Goal: Information Seeking & Learning: Learn about a topic

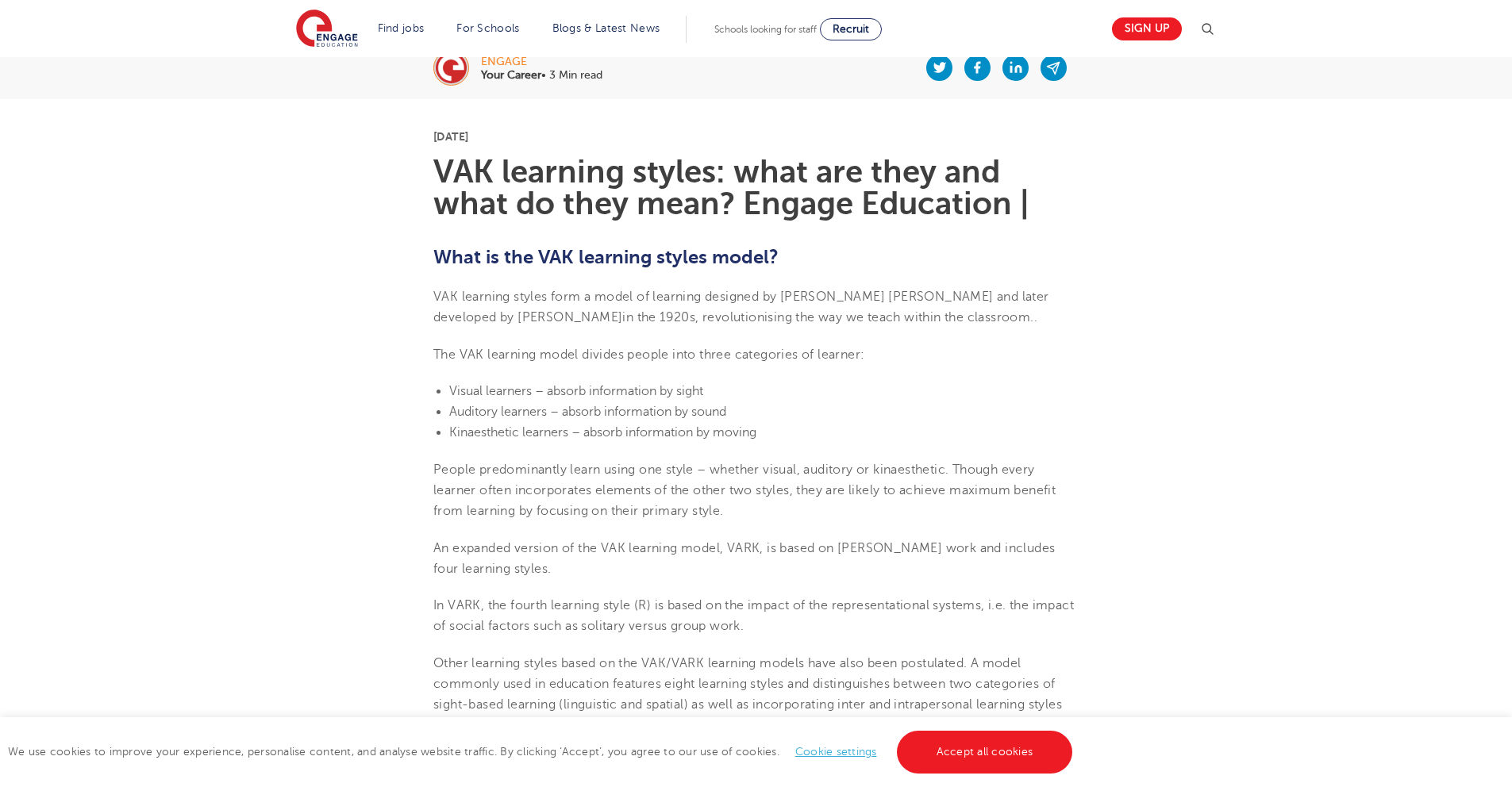
scroll to position [363, 0]
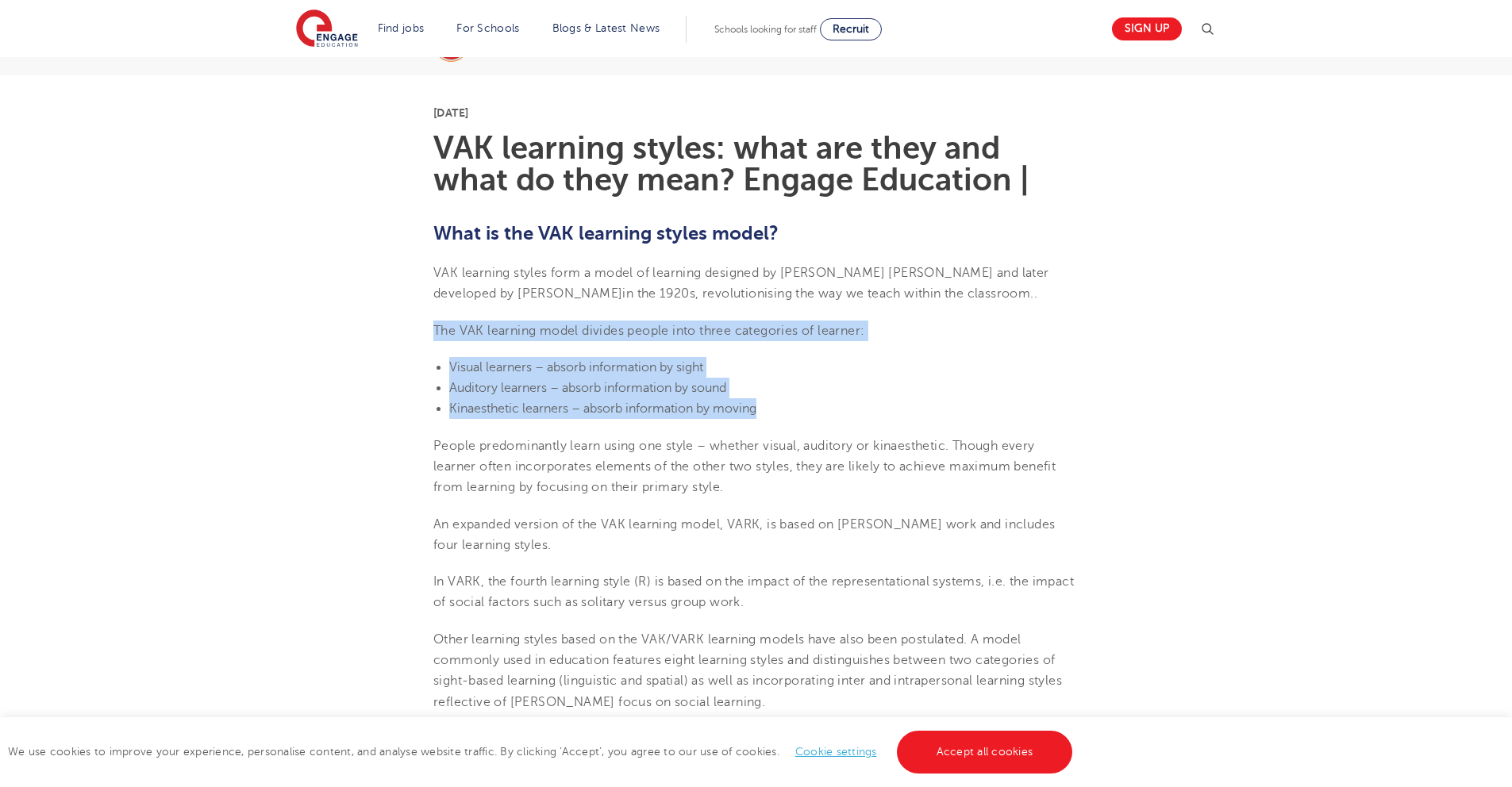
drag, startPoint x: 431, startPoint y: 331, endPoint x: 763, endPoint y: 404, distance: 339.9
copy section "The VAK learning model divides people into three categories of learner: Visual …"
click at [821, 374] on li "Visual learners – absorb information by sight" at bounding box center [764, 367] width 630 height 21
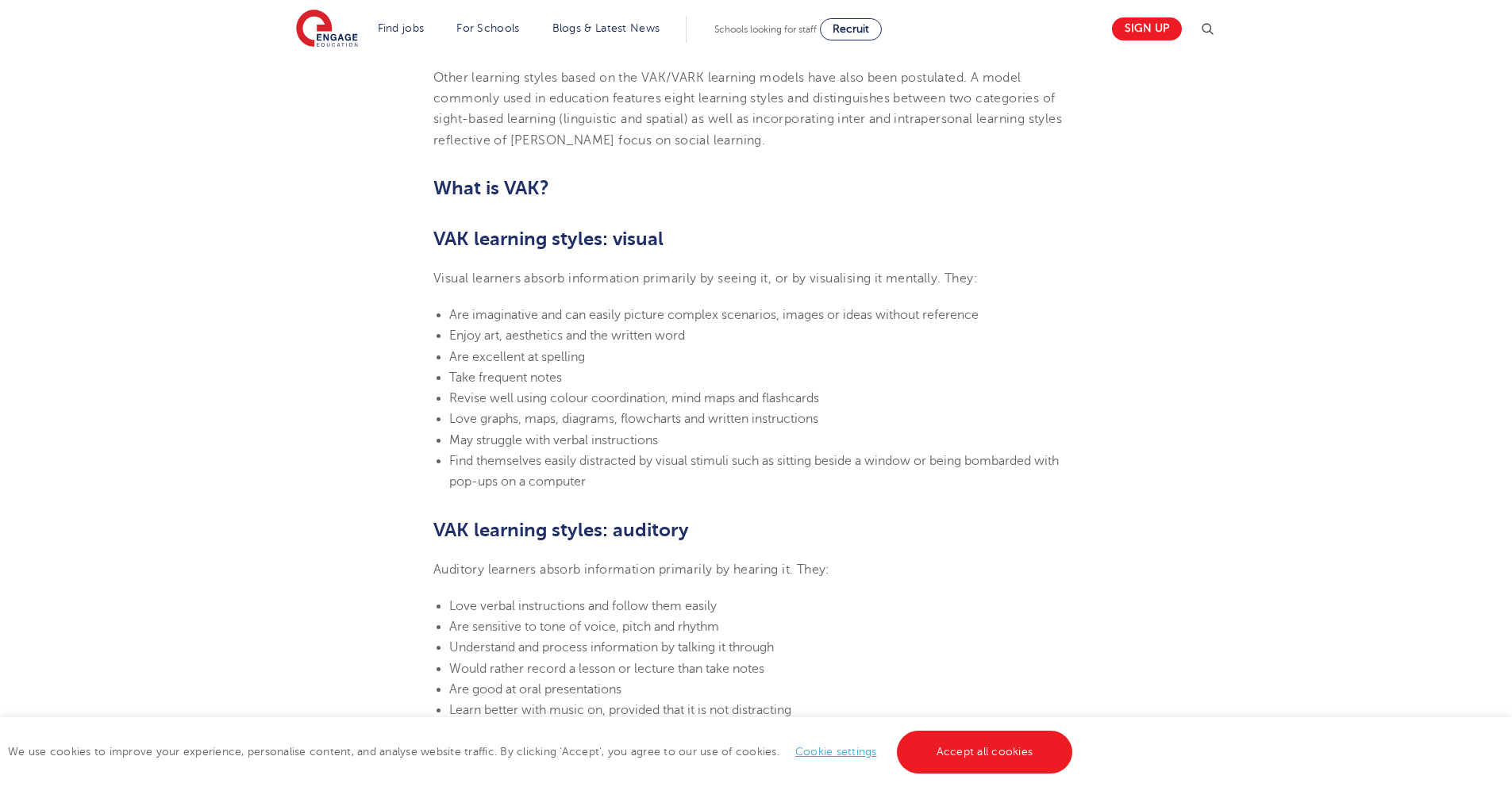
scroll to position [936, 0]
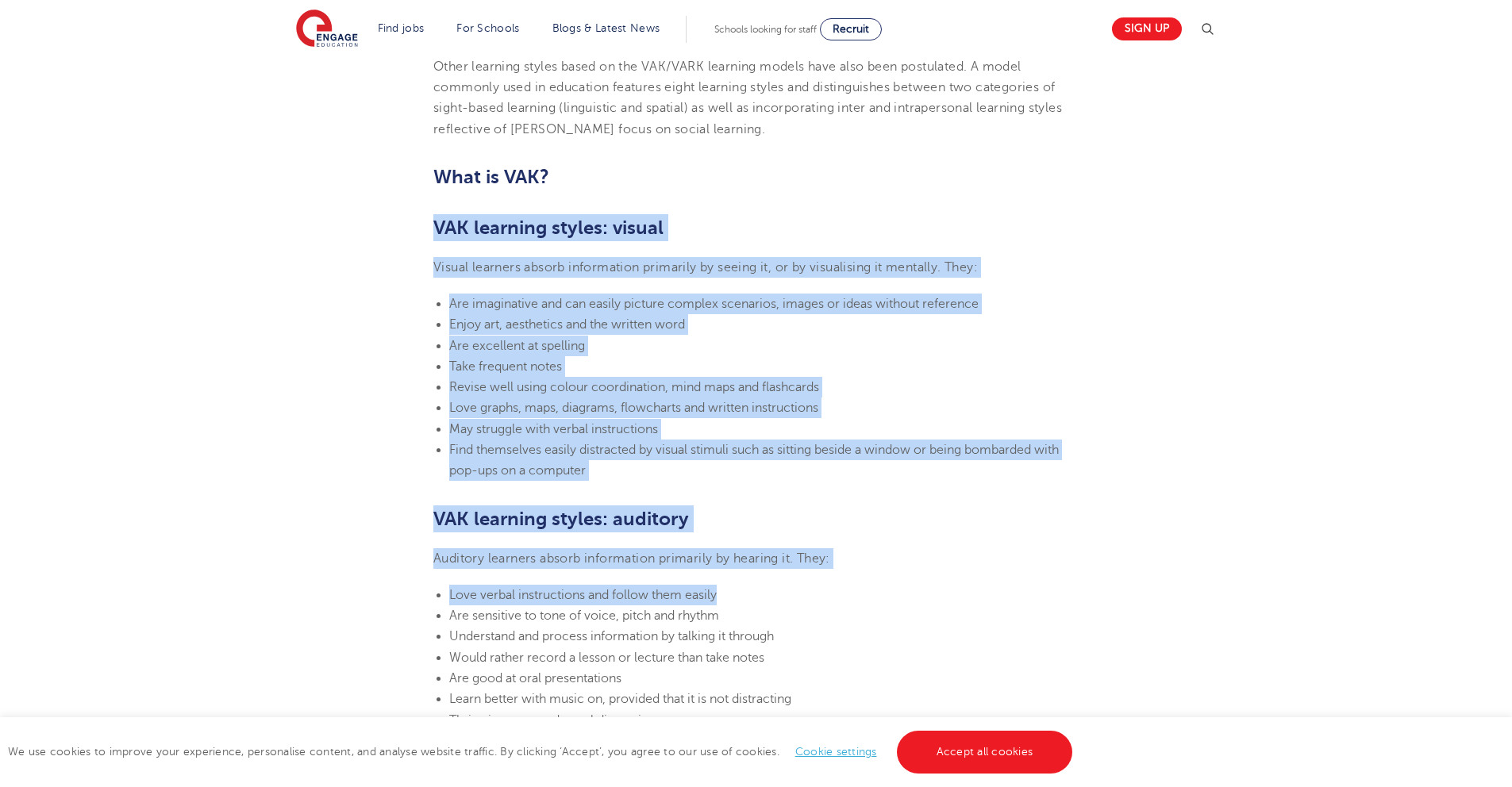
drag, startPoint x: 435, startPoint y: 231, endPoint x: 741, endPoint y: 602, distance: 480.9
click at [741, 602] on section "[DATE] VAK learning styles: what are they and what do they mean? Engage Educati…" at bounding box center [756, 612] width 963 height 2220
click at [743, 596] on li "Love verbal instructions and follow them easily" at bounding box center [764, 595] width 630 height 21
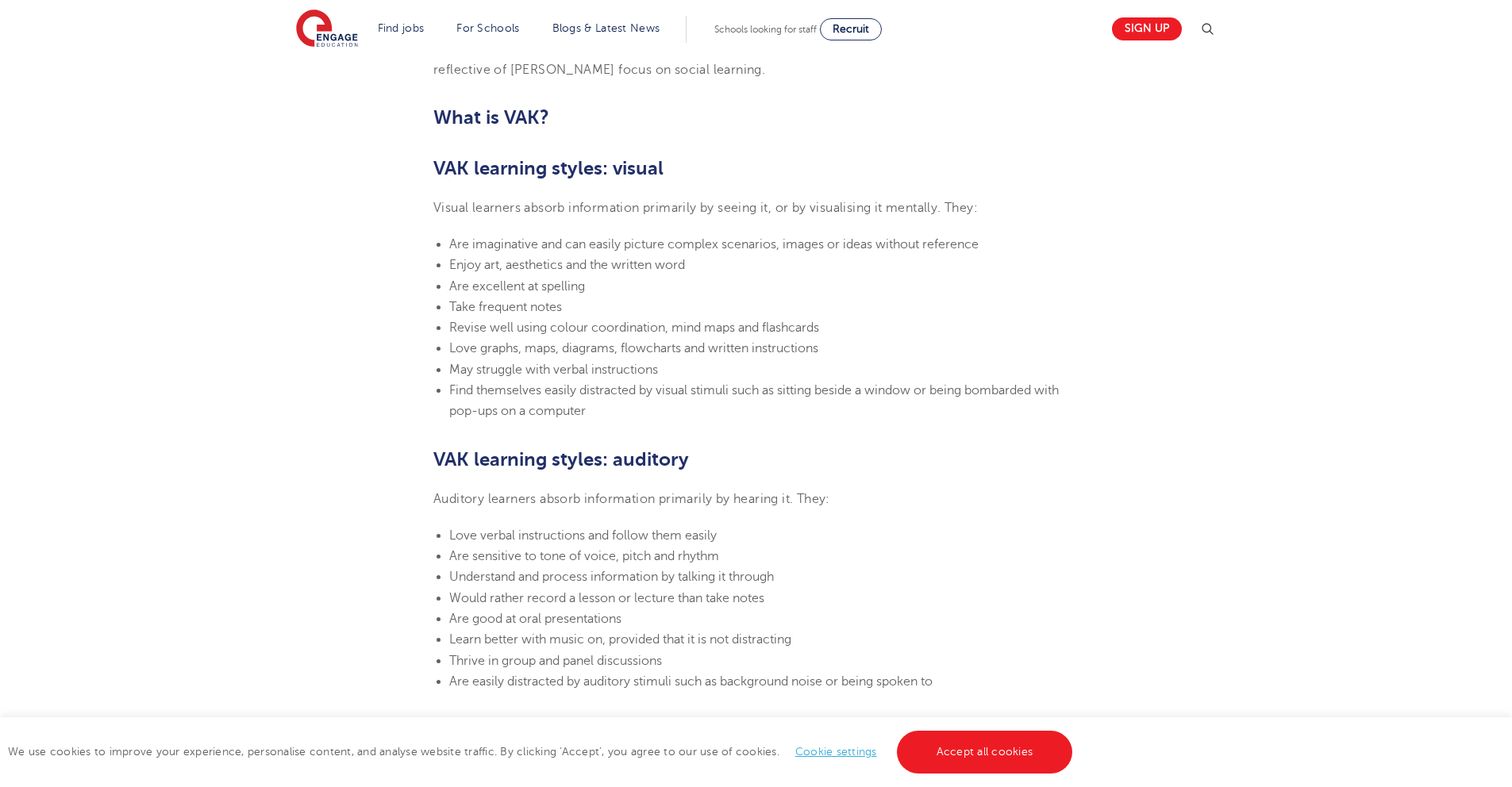
scroll to position [1401, 0]
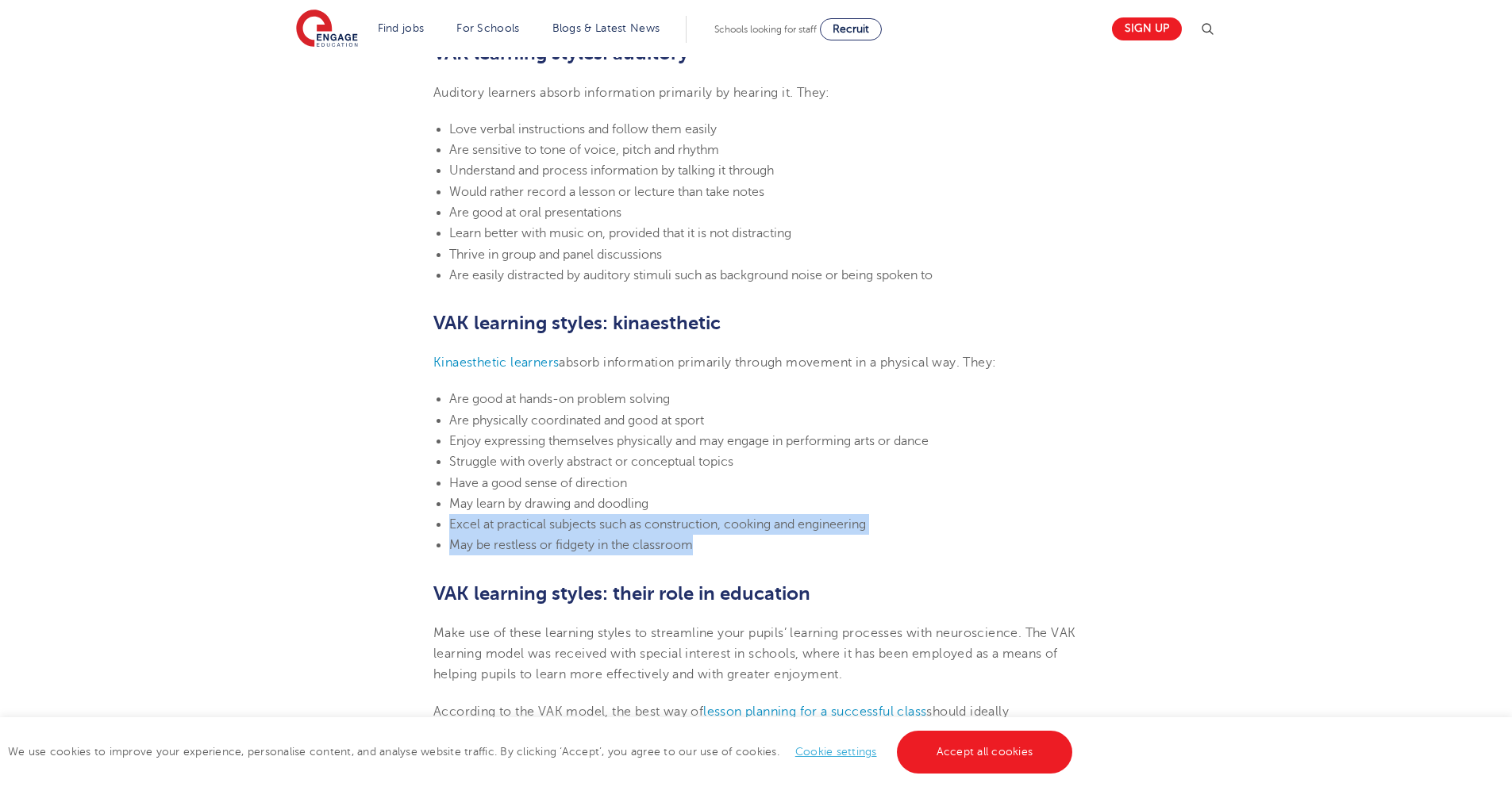
drag, startPoint x: 709, startPoint y: 547, endPoint x: 655, endPoint y: 514, distance: 63.3
click at [655, 514] on ul "Are good at hands-on problem solving Are physically coordinated and good at spo…" at bounding box center [756, 472] width 645 height 167
click at [655, 516] on li "Excel at practical subjects such as construction, cooking and engineering" at bounding box center [764, 524] width 630 height 21
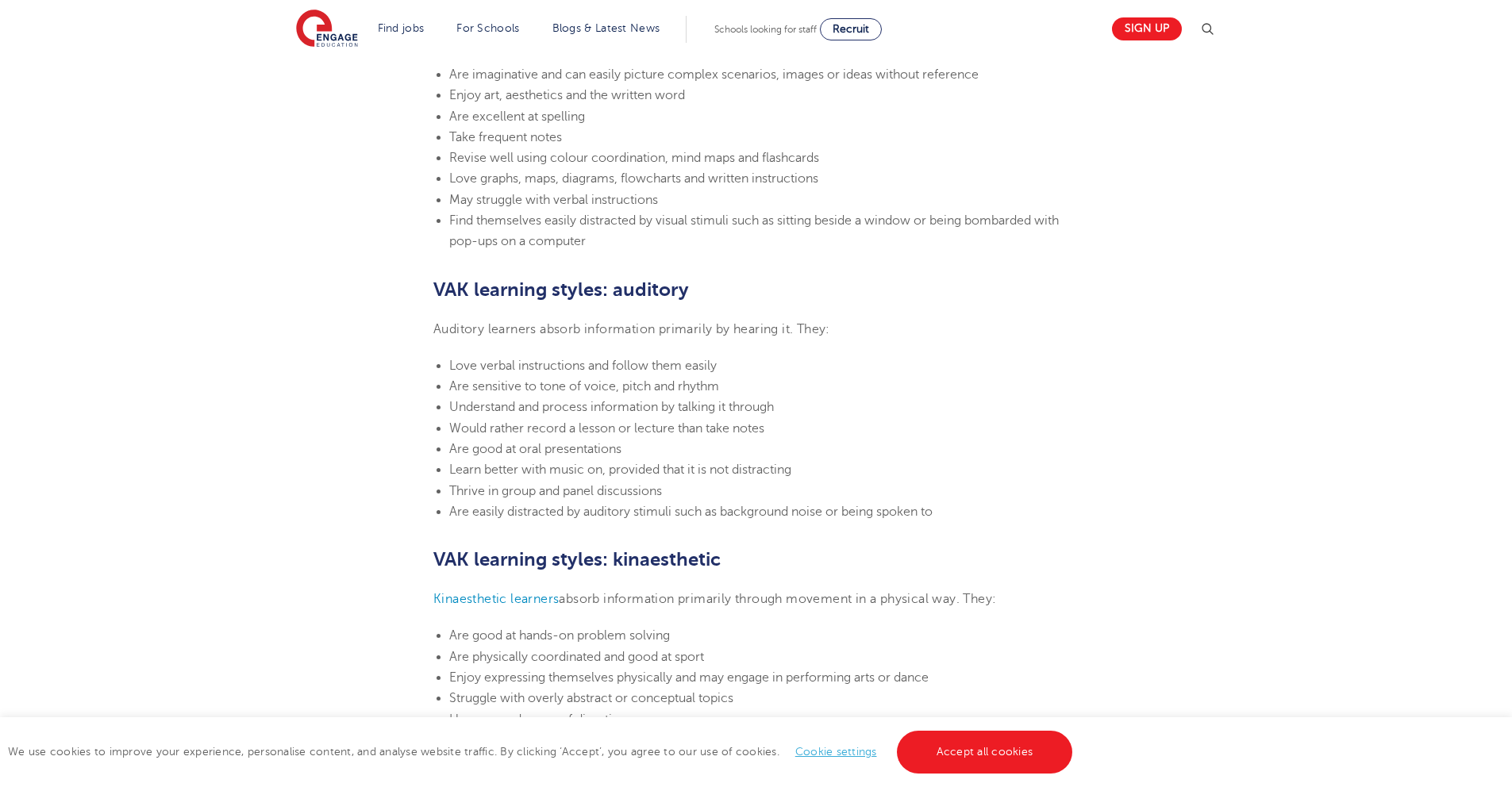
scroll to position [1049, 0]
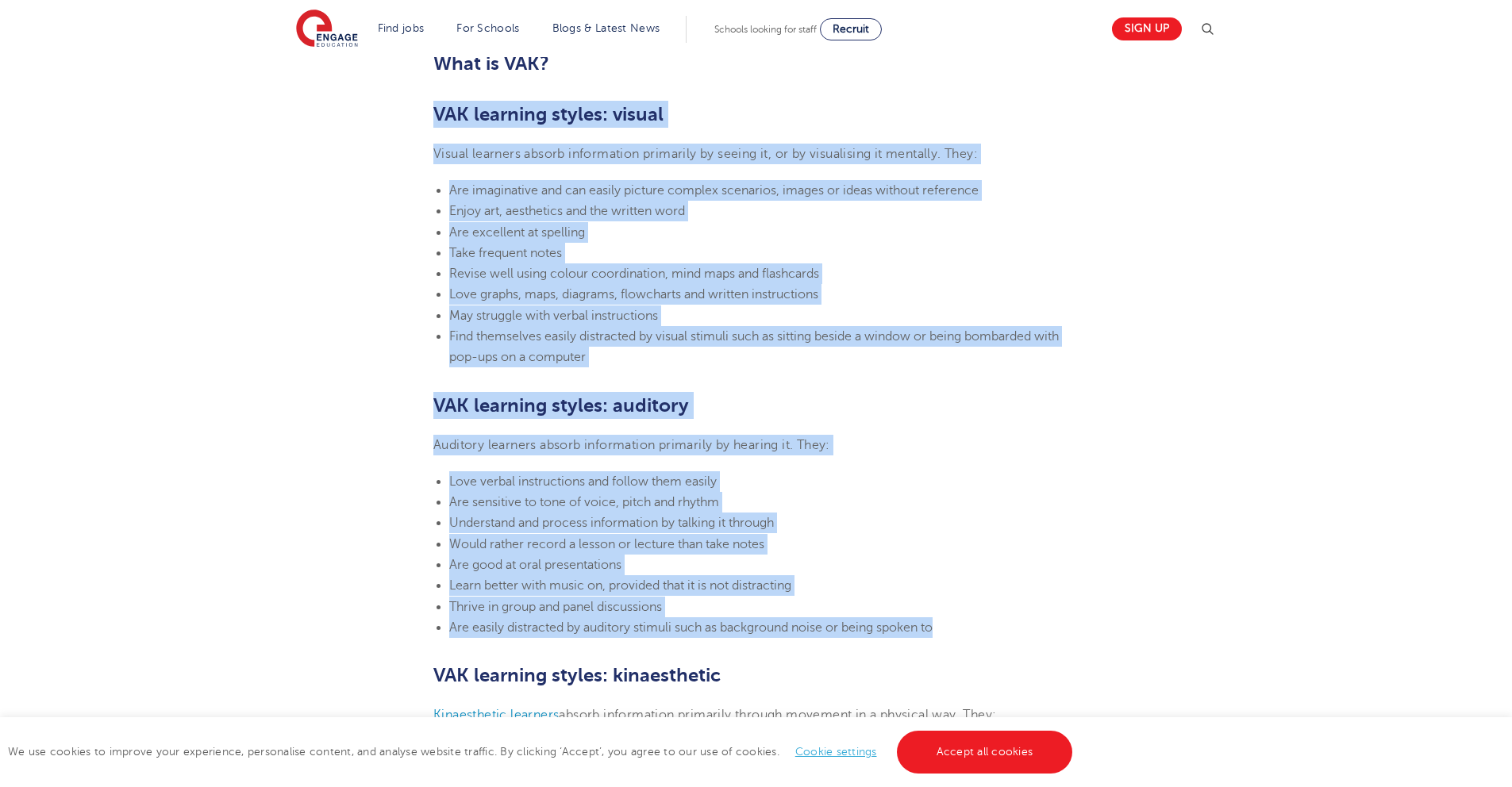
drag, startPoint x: 435, startPoint y: 113, endPoint x: 948, endPoint y: 620, distance: 721.3
click at [948, 620] on section "[DATE] VAK learning styles: what are they and what do they mean? Engage Educati…" at bounding box center [756, 500] width 963 height 2220
copy section "VAK learning styles: visual Visual learners absorb information primarily by see…"
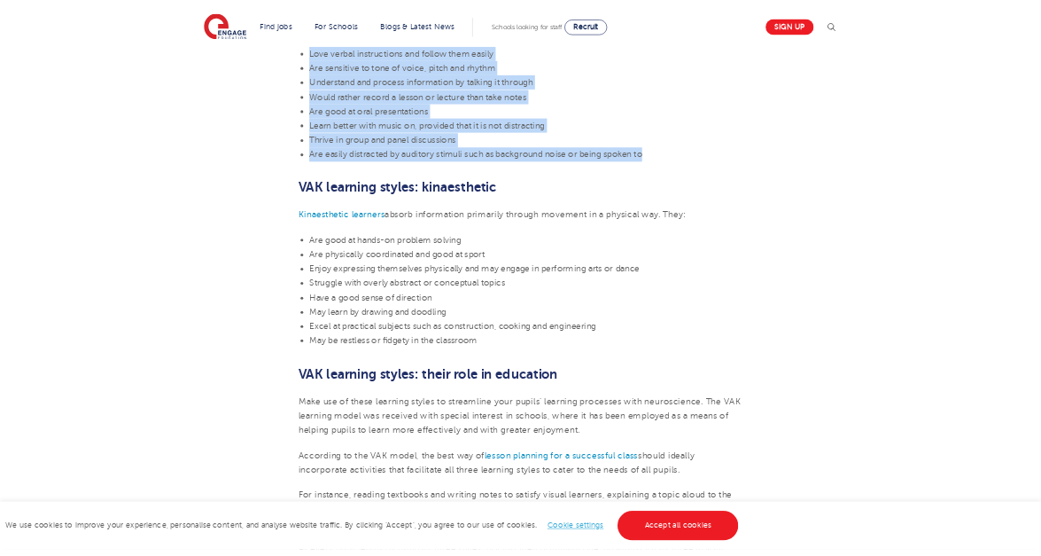
scroll to position [1700, 0]
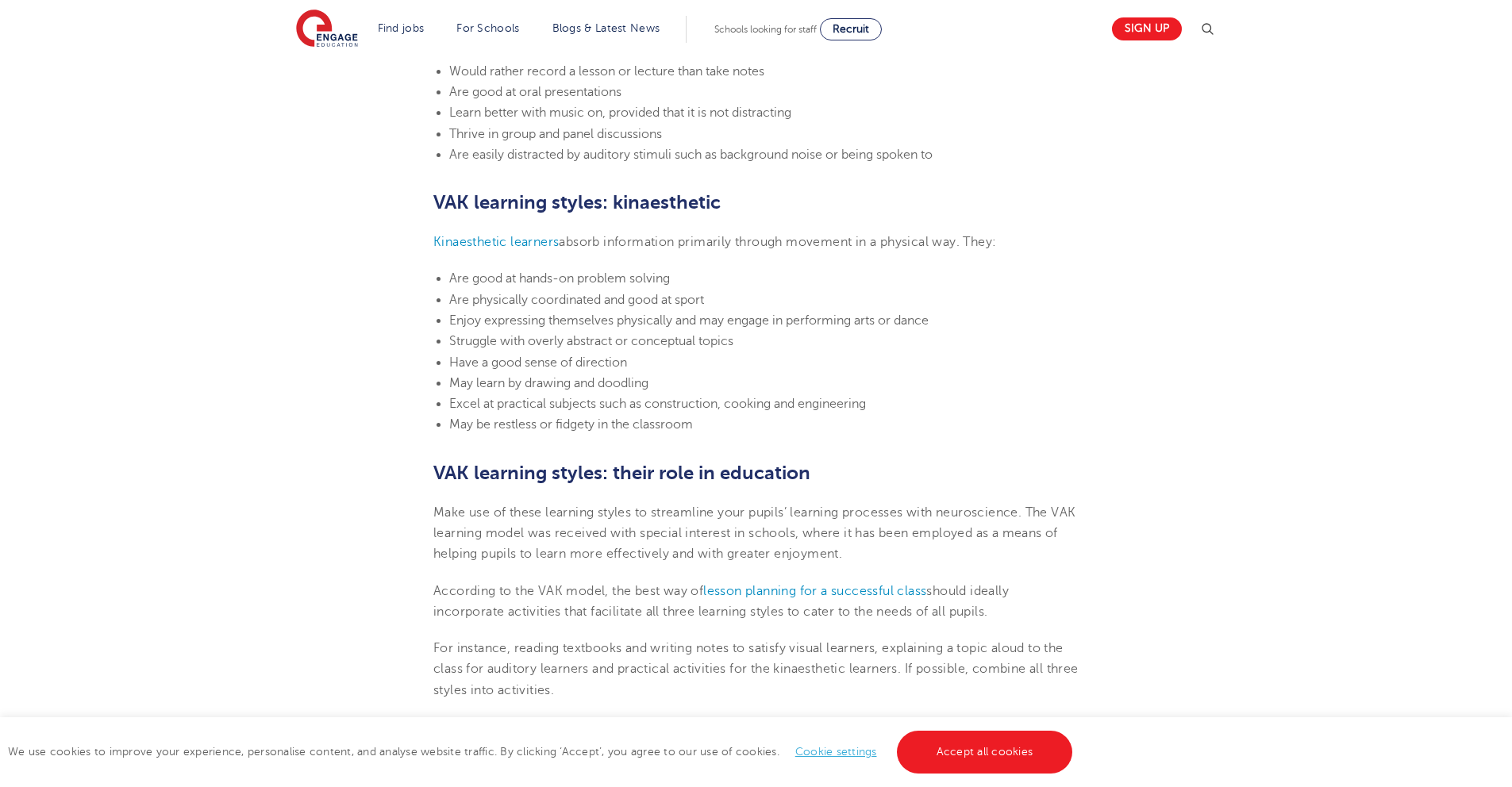
click at [709, 419] on li "May be restless or fidgety in the classroom" at bounding box center [764, 424] width 630 height 21
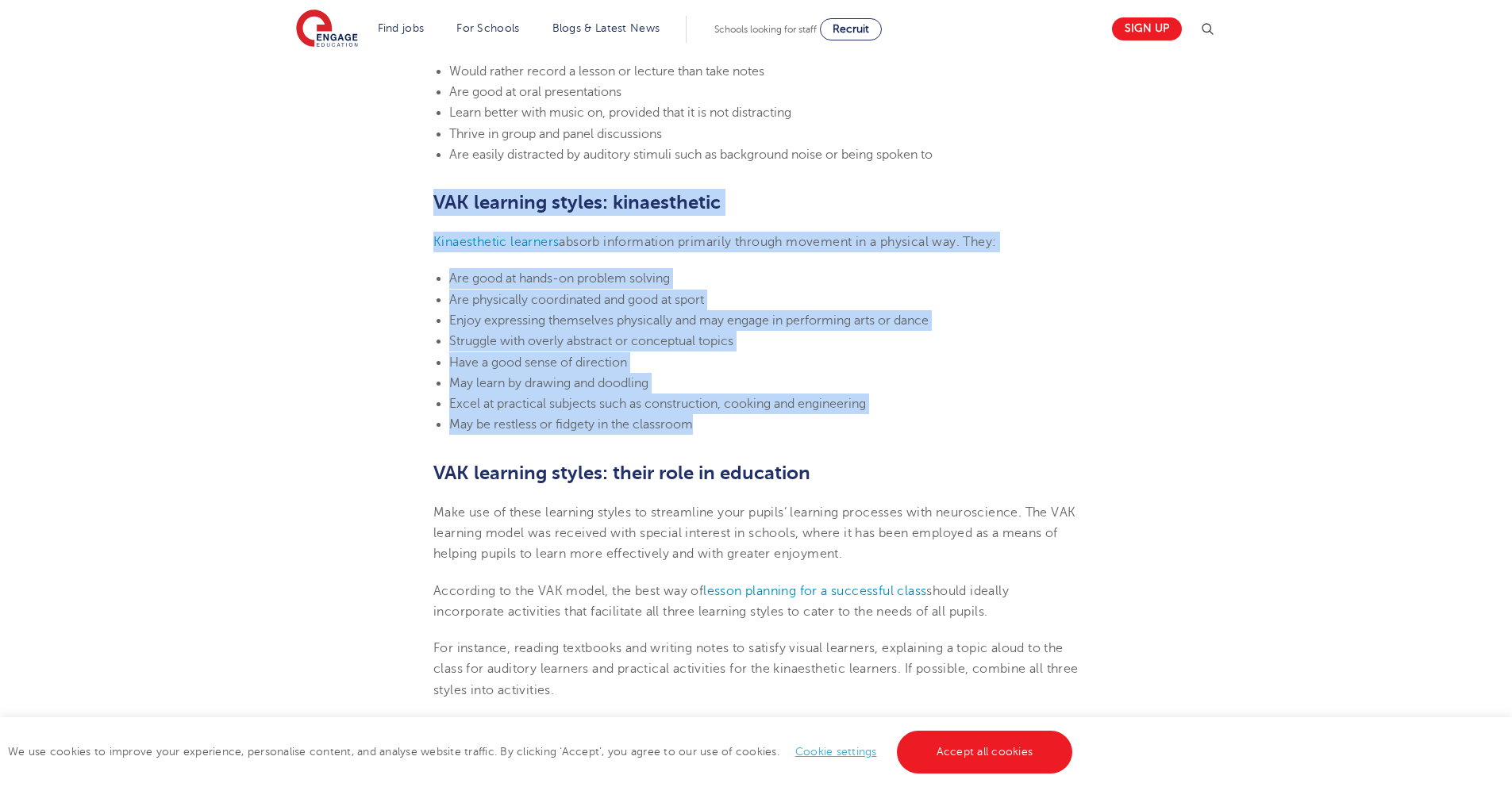
drag, startPoint x: 709, startPoint y: 426, endPoint x: 425, endPoint y: 204, distance: 360.5
click at [425, 204] on section "[DATE] VAK learning styles: what are they and what do they mean? Engage Educati…" at bounding box center [756, 27] width 963 height 2220
copy section "VAK learning styles: kinaesthetic Kinaesthetic learners absorb information prim…"
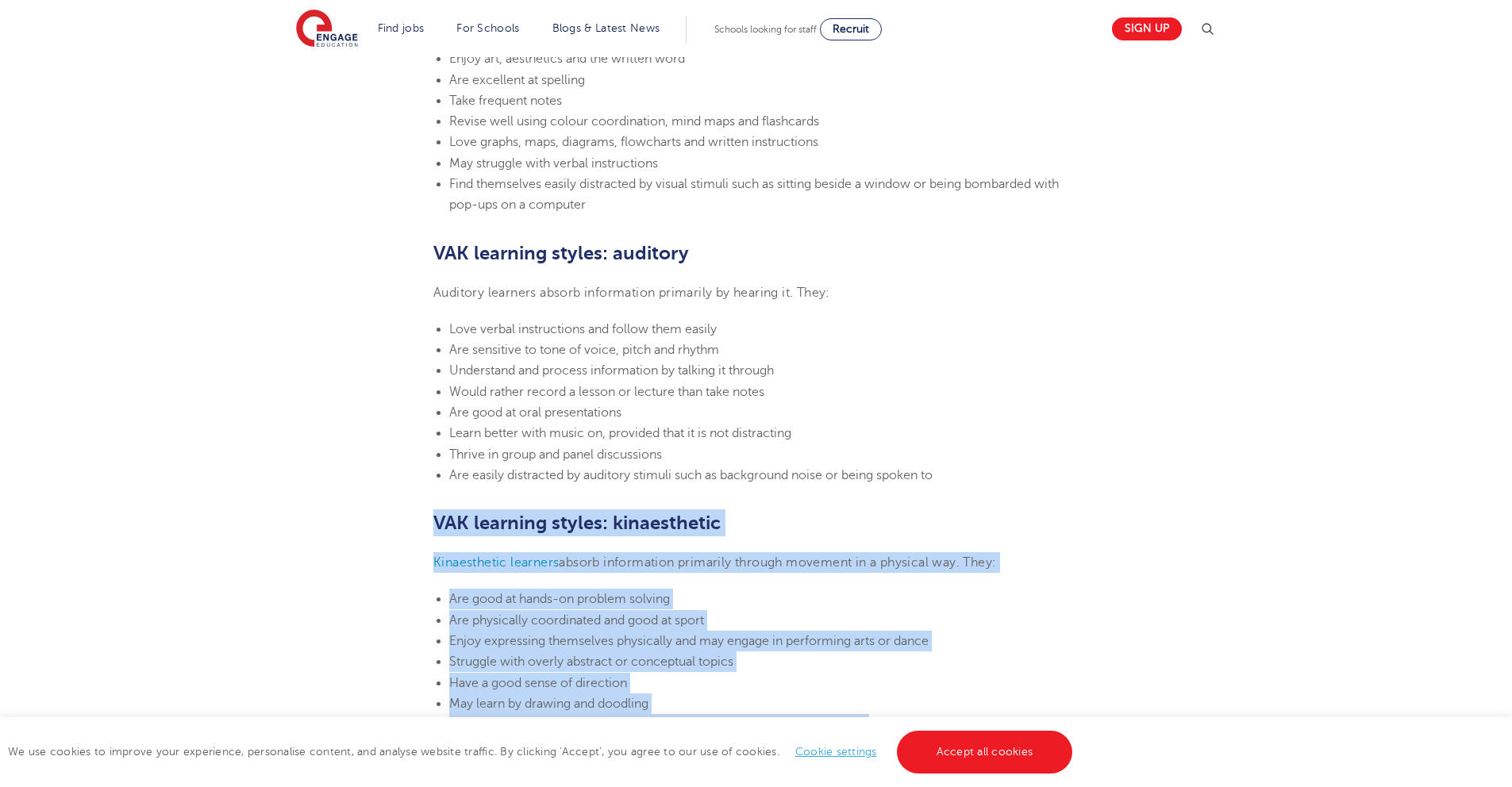
scroll to position [984, 0]
